Goal: Information Seeking & Learning: Understand process/instructions

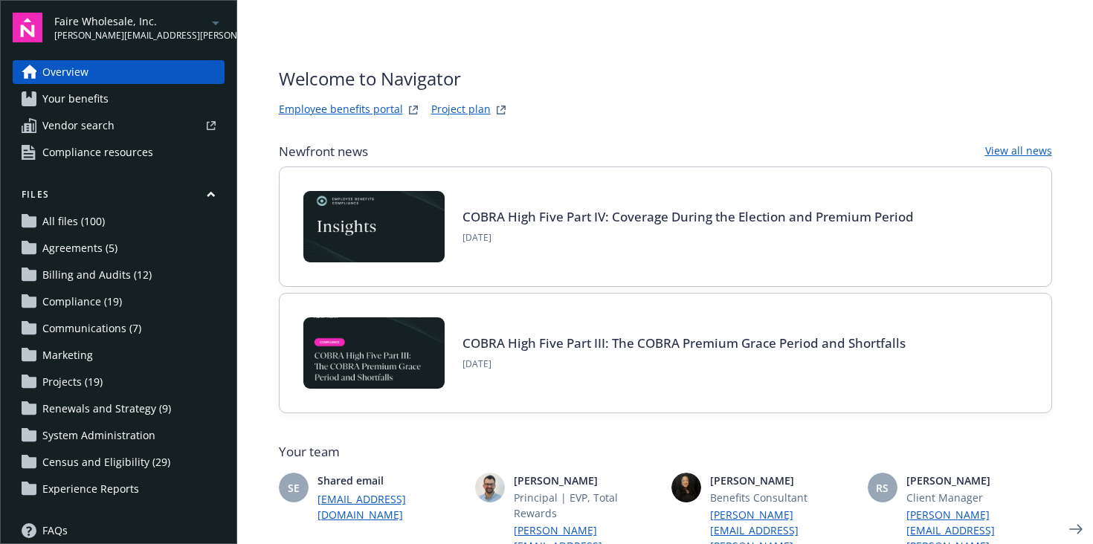
click at [154, 87] on link "Your benefits" at bounding box center [119, 99] width 212 height 24
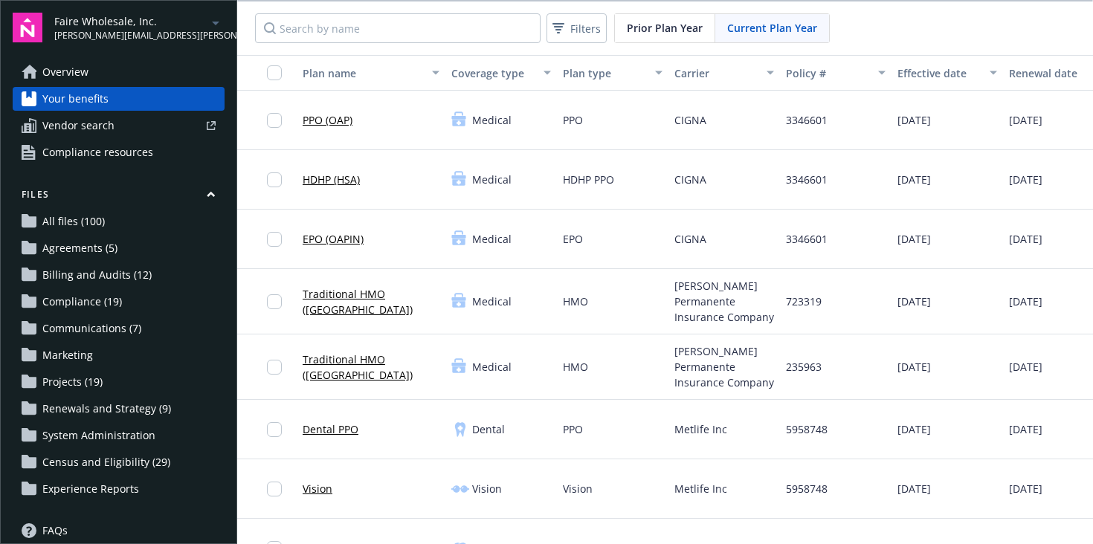
click at [588, 177] on span "HDHP PPO" at bounding box center [588, 180] width 51 height 16
click at [334, 184] on link "HDHP (HSA)" at bounding box center [331, 180] width 57 height 16
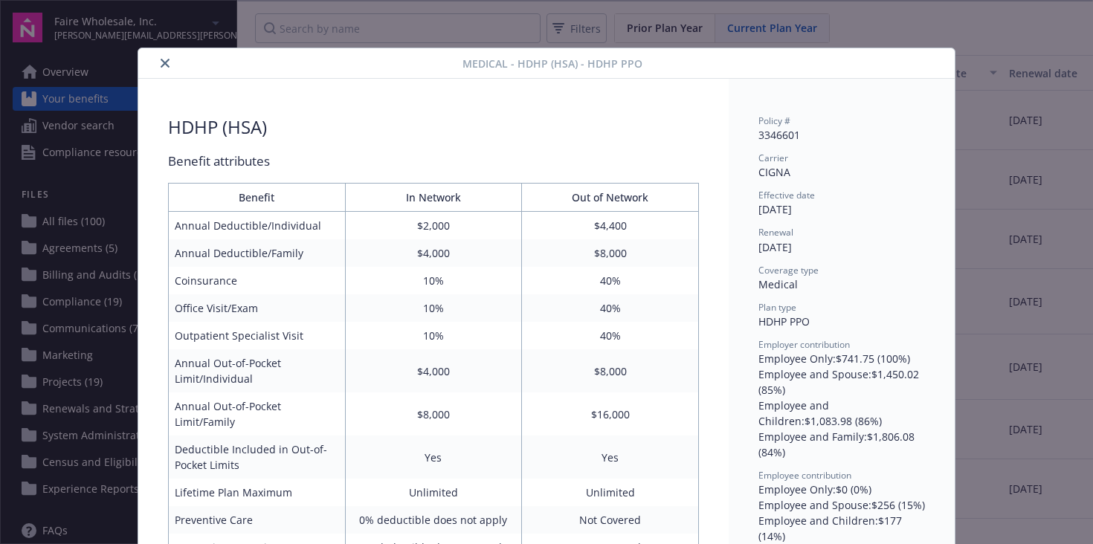
click at [167, 59] on button "close" at bounding box center [165, 63] width 18 height 18
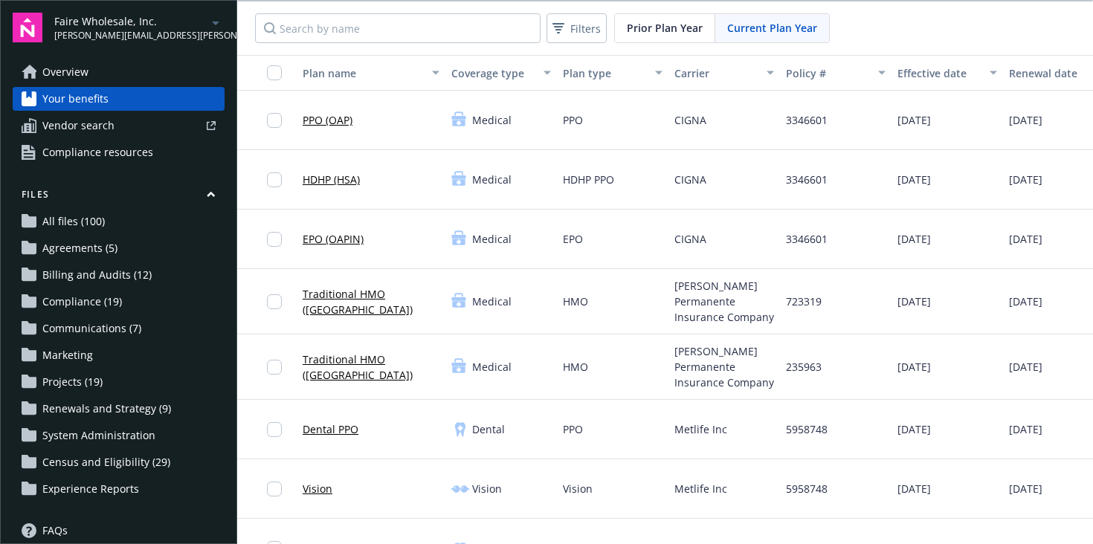
click at [160, 62] on link "Overview" at bounding box center [119, 72] width 212 height 24
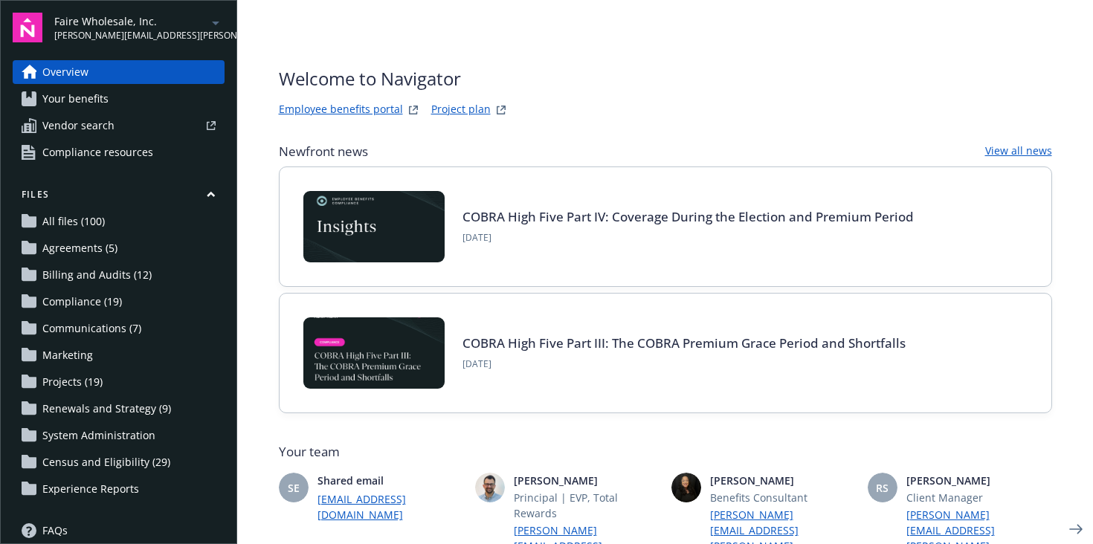
click at [131, 88] on link "Your benefits" at bounding box center [119, 99] width 212 height 24
click at [338, 109] on link "Employee benefits portal" at bounding box center [341, 110] width 124 height 18
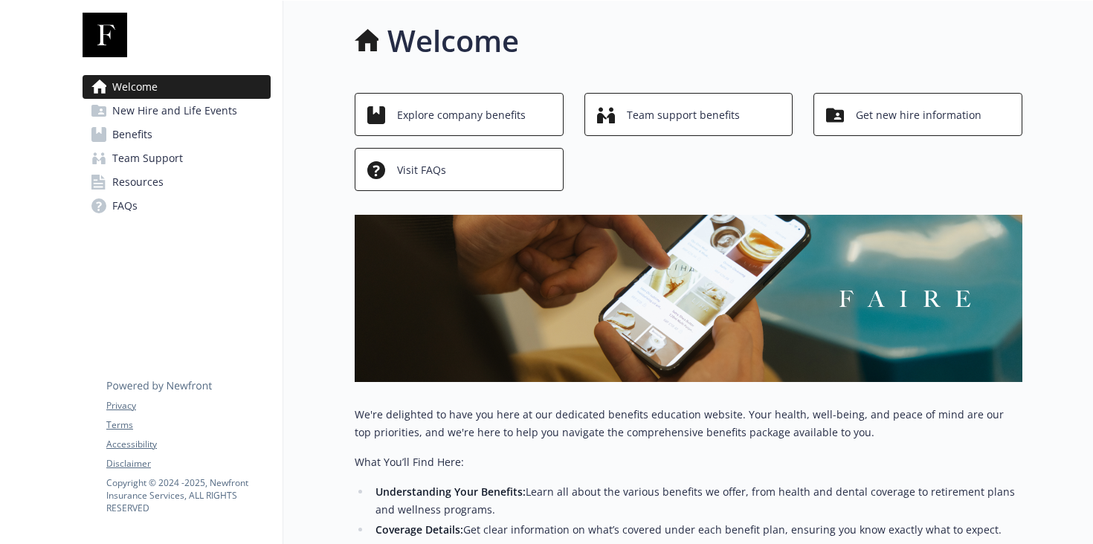
click at [640, 68] on div "Welcome Explore company benefits Team support benefits Get new hire information…" at bounding box center [689, 416] width 668 height 794
